Goal: Transaction & Acquisition: Purchase product/service

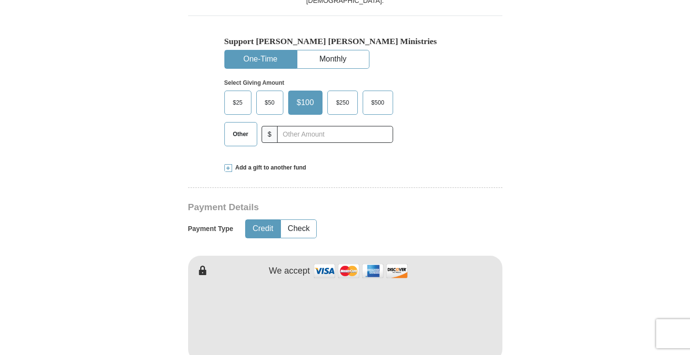
scroll to position [294, 0]
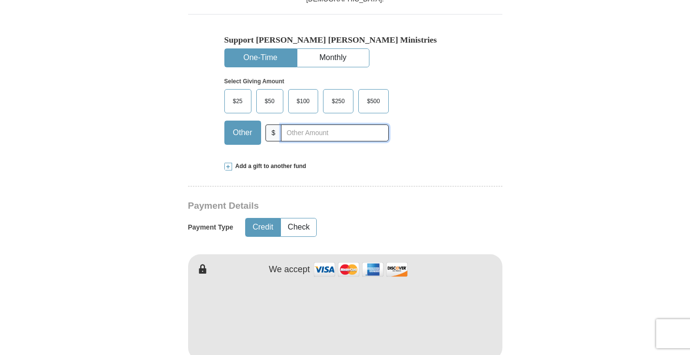
click at [304, 131] on input "text" at bounding box center [334, 132] width 107 height 17
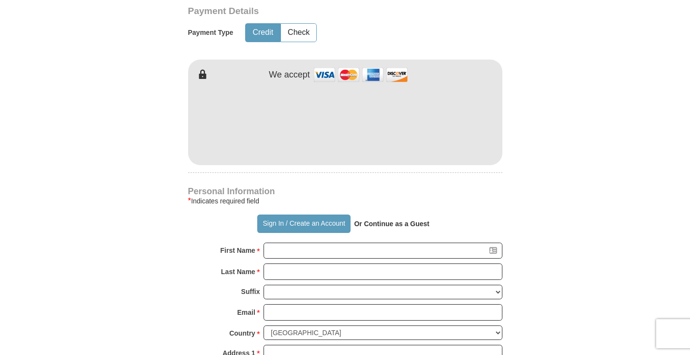
scroll to position [490, 0]
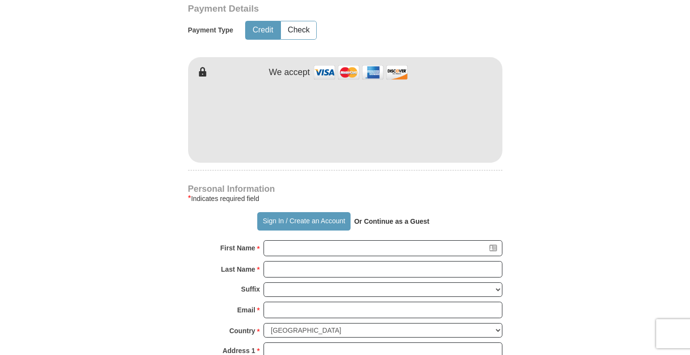
type input "200"
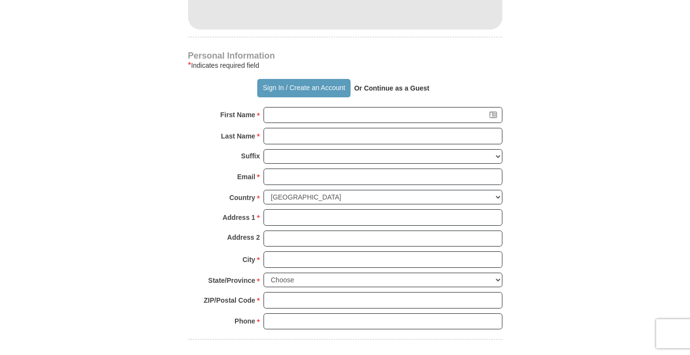
scroll to position [625, 0]
click at [381, 86] on strong "Or Continue as a Guest" at bounding box center [391, 87] width 75 height 8
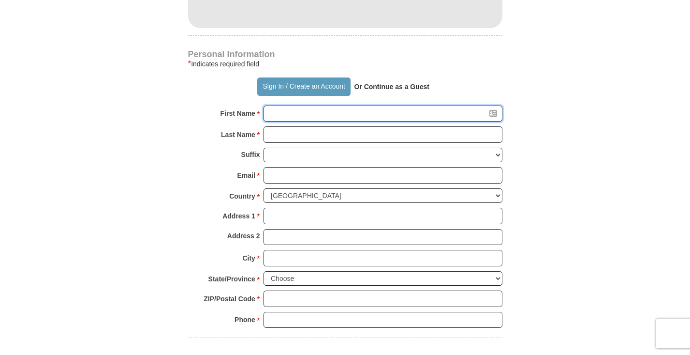
click at [307, 110] on input "First Name *" at bounding box center [383, 113] width 239 height 16
type input "[PERSON_NAME]"
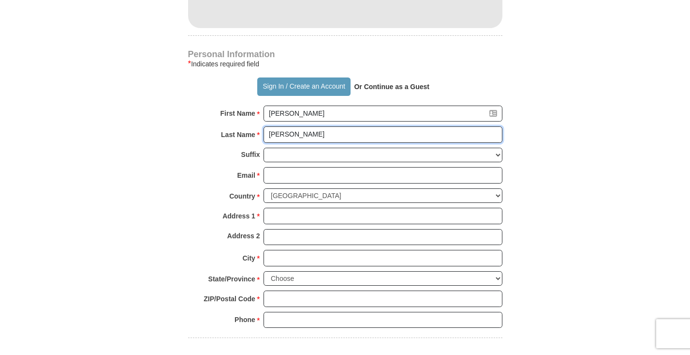
type input "[PERSON_NAME]"
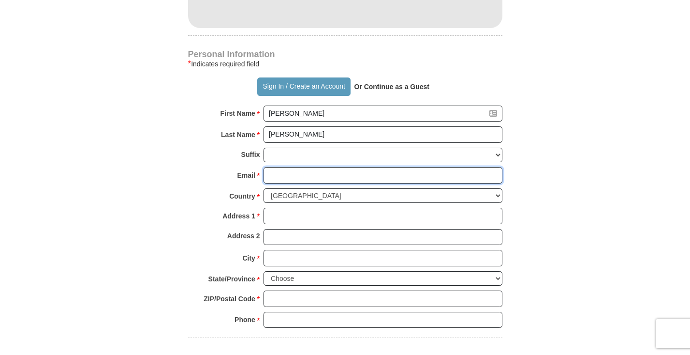
type input "[EMAIL_ADDRESS][PERSON_NAME][DOMAIN_NAME]"
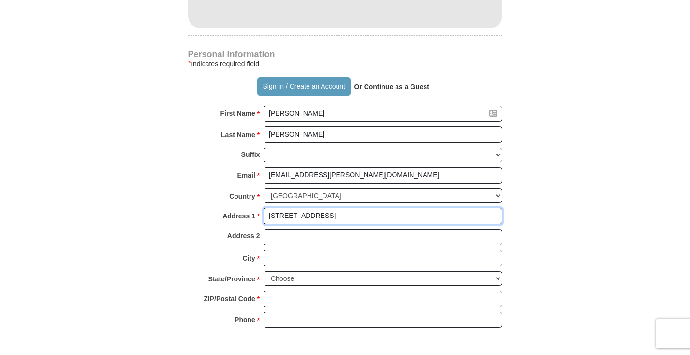
type input "[STREET_ADDRESS]"
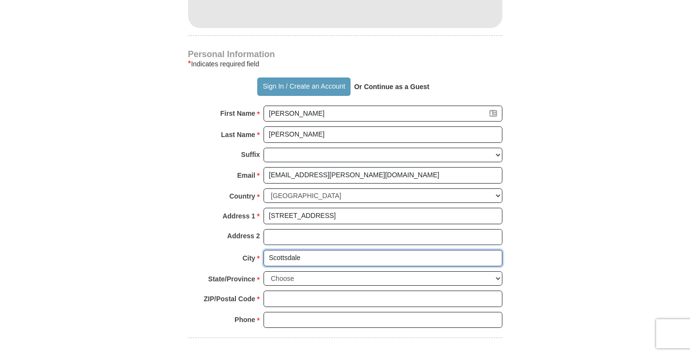
type input "Scottsdale"
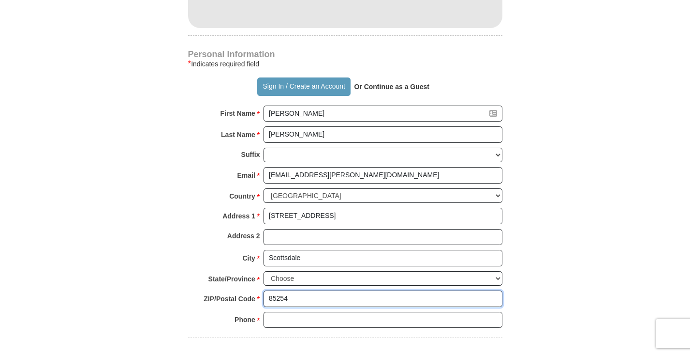
type input "85254"
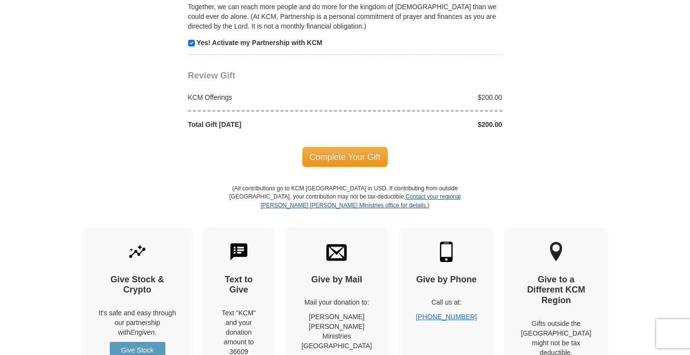
scroll to position [1000, 0]
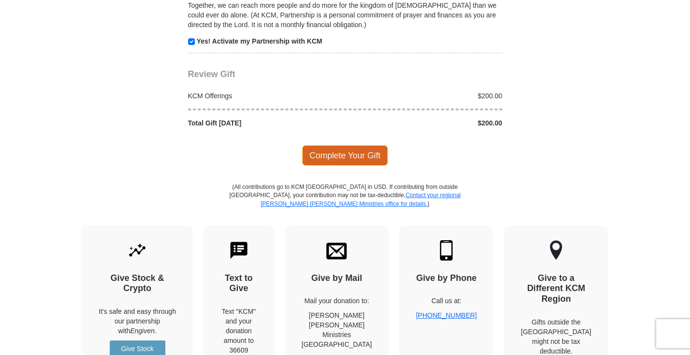
type input "[PHONE_NUMBER]"
click at [326, 145] on span "Complete Your Gift" at bounding box center [345, 155] width 86 height 20
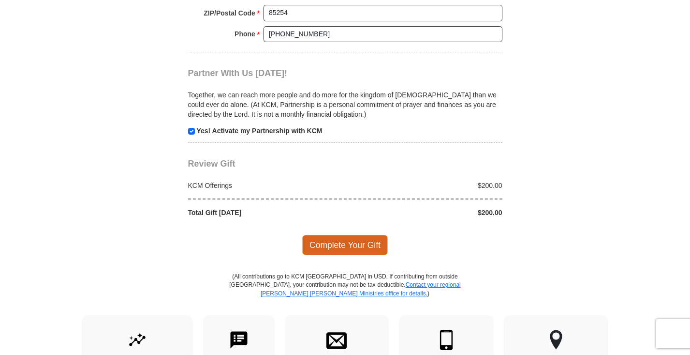
scroll to position [871, 0]
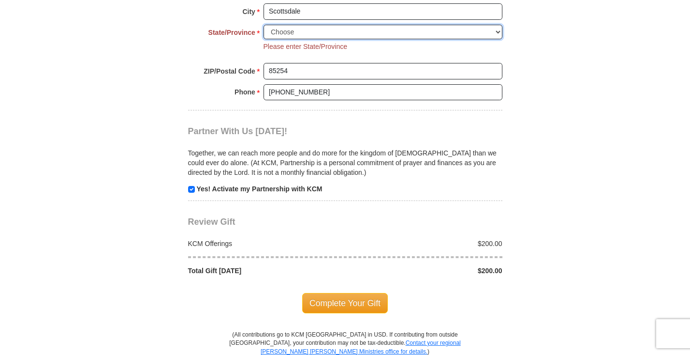
select select "AZ"
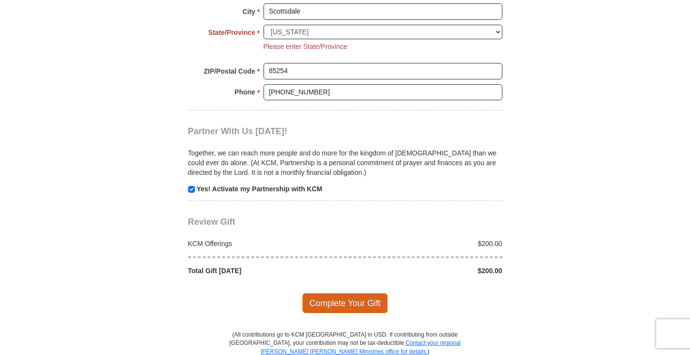
click at [338, 293] on span "Complete Your Gift" at bounding box center [345, 303] width 86 height 20
